Goal: Task Accomplishment & Management: Use online tool/utility

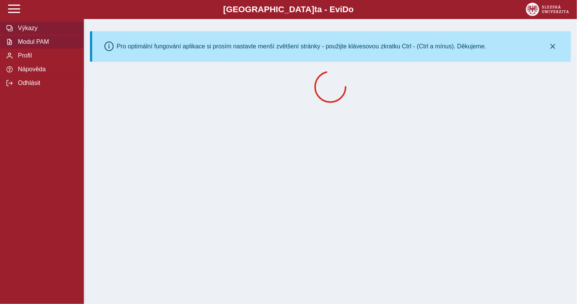
click at [37, 45] on span "Modul PAM" at bounding box center [47, 41] width 62 height 7
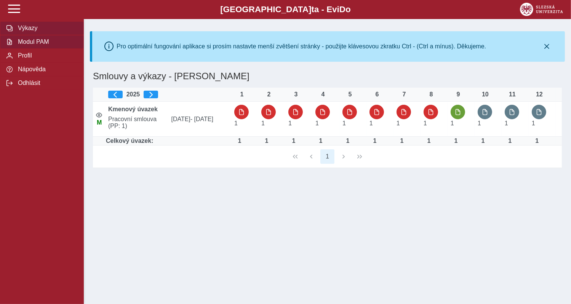
click at [37, 45] on span "Modul PAM" at bounding box center [47, 41] width 62 height 7
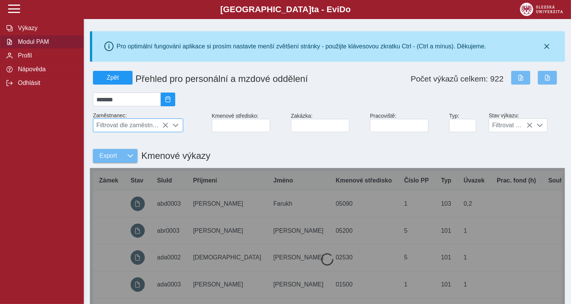
click at [159, 130] on span "Filtrovat dle zaměstnance" at bounding box center [130, 125] width 75 height 13
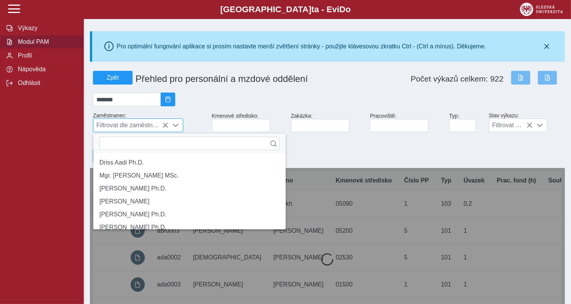
scroll to position [5, 32]
click at [159, 130] on span "Filtrovat dle zaměstnance" at bounding box center [130, 125] width 75 height 13
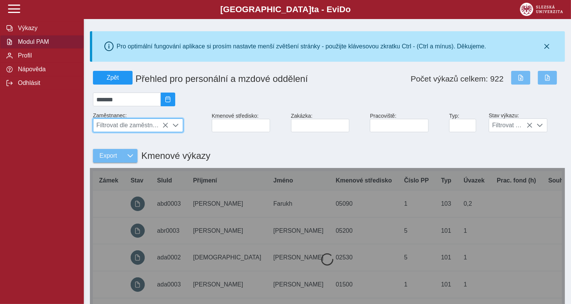
click at [159, 130] on span "Filtrovat dle zaměstnance" at bounding box center [130, 125] width 75 height 13
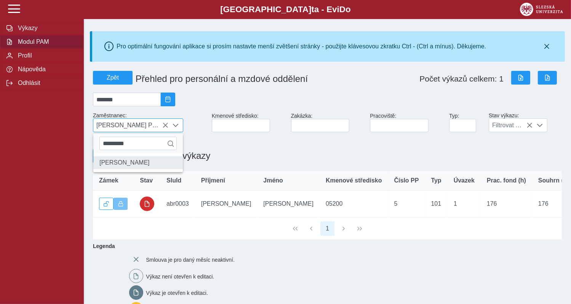
type input "*********"
click at [111, 169] on li "[PERSON_NAME]" at bounding box center [138, 162] width 90 height 13
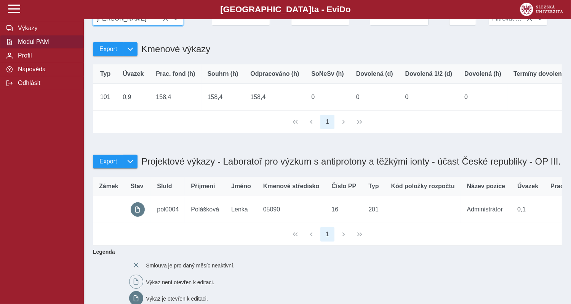
scroll to position [0, 290]
